Goal: Transaction & Acquisition: Purchase product/service

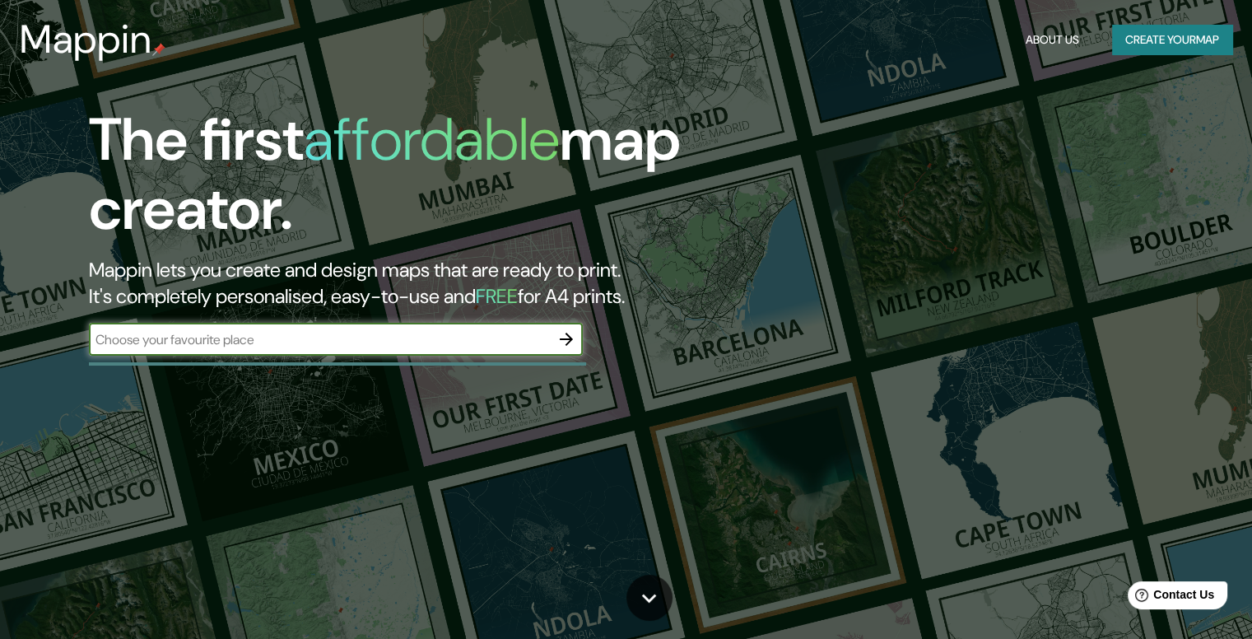
click at [570, 336] on icon "button" at bounding box center [567, 339] width 20 height 20
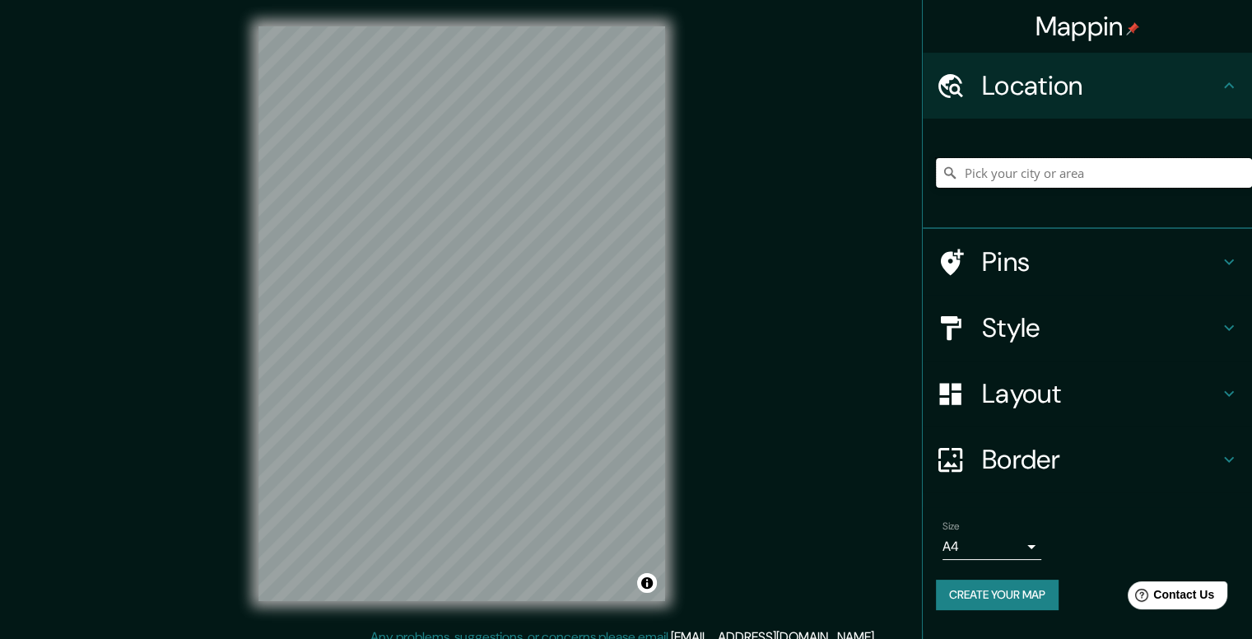
click at [1031, 175] on input "Pick your city or area" at bounding box center [1094, 173] width 316 height 30
type input "n"
type input "M"
type input "Neiva, [GEOGRAPHIC_DATA], [GEOGRAPHIC_DATA]"
click at [1024, 274] on h4 "Pins" at bounding box center [1100, 261] width 237 height 33
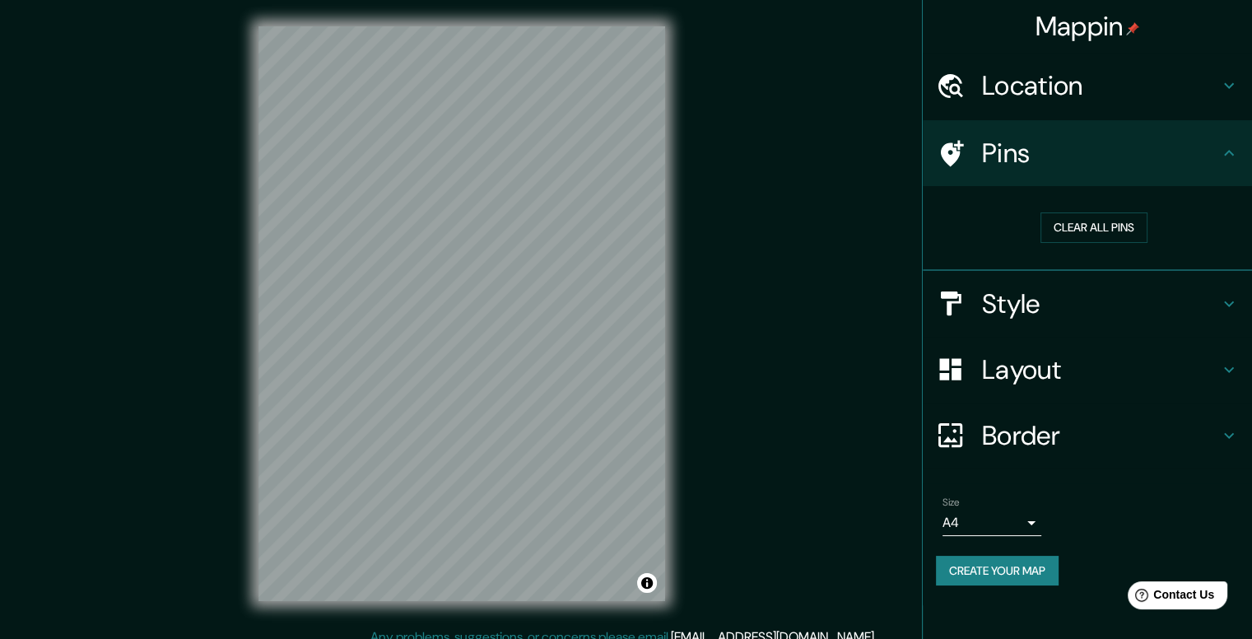
click at [1039, 321] on div "Style" at bounding box center [1087, 304] width 329 height 66
click at [1095, 287] on h4 "Style" at bounding box center [1100, 303] width 237 height 33
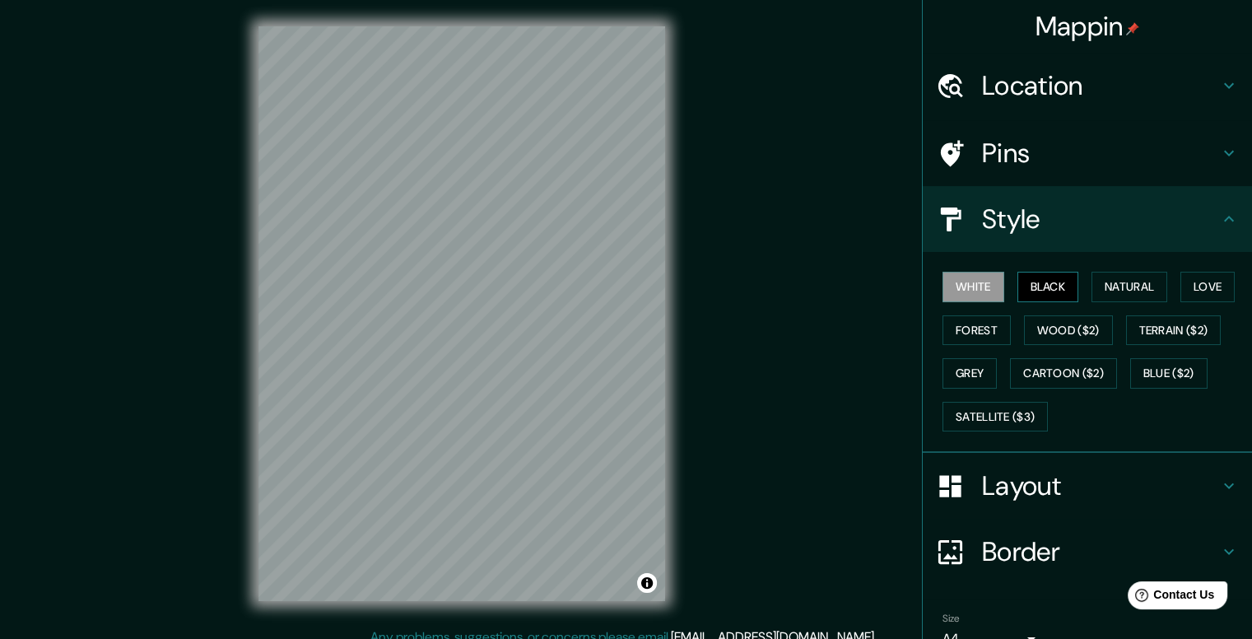
click at [1054, 277] on button "Black" at bounding box center [1049, 287] width 62 height 30
click at [983, 279] on button "White" at bounding box center [974, 287] width 62 height 30
